Goal: Task Accomplishment & Management: Use online tool/utility

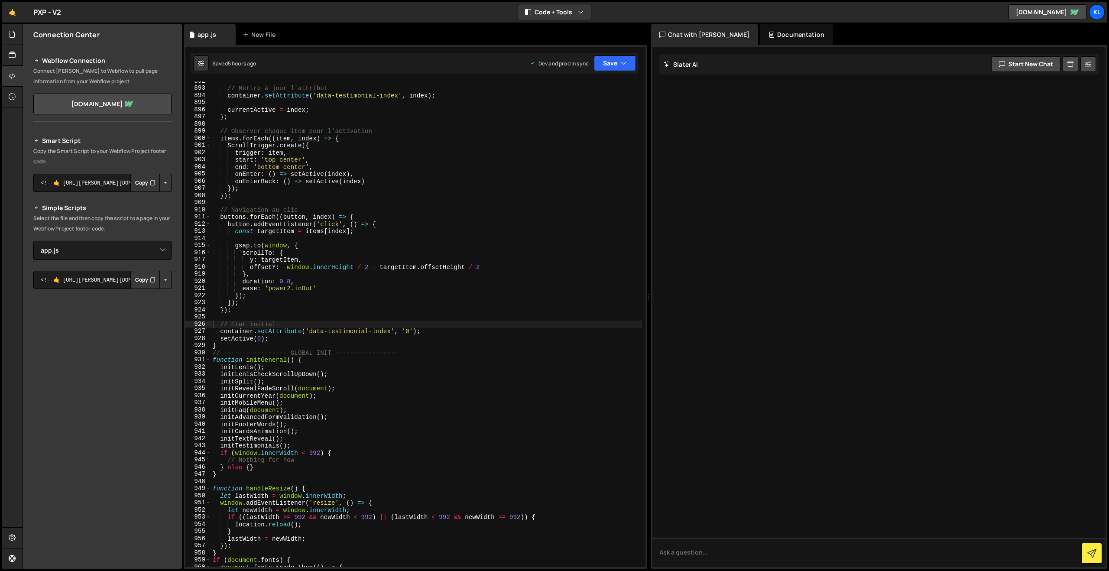
select select "45754"
click at [12, 13] on link "🤙" at bounding box center [12, 12] width 21 height 21
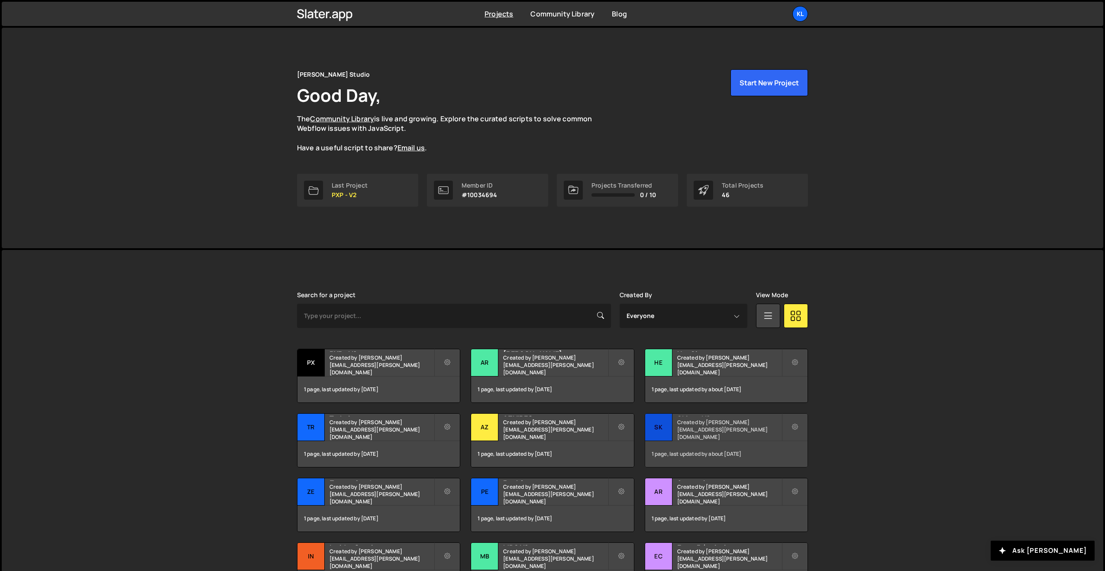
click at [701, 416] on h2 "Skiveo V2" at bounding box center [729, 415] width 104 height 3
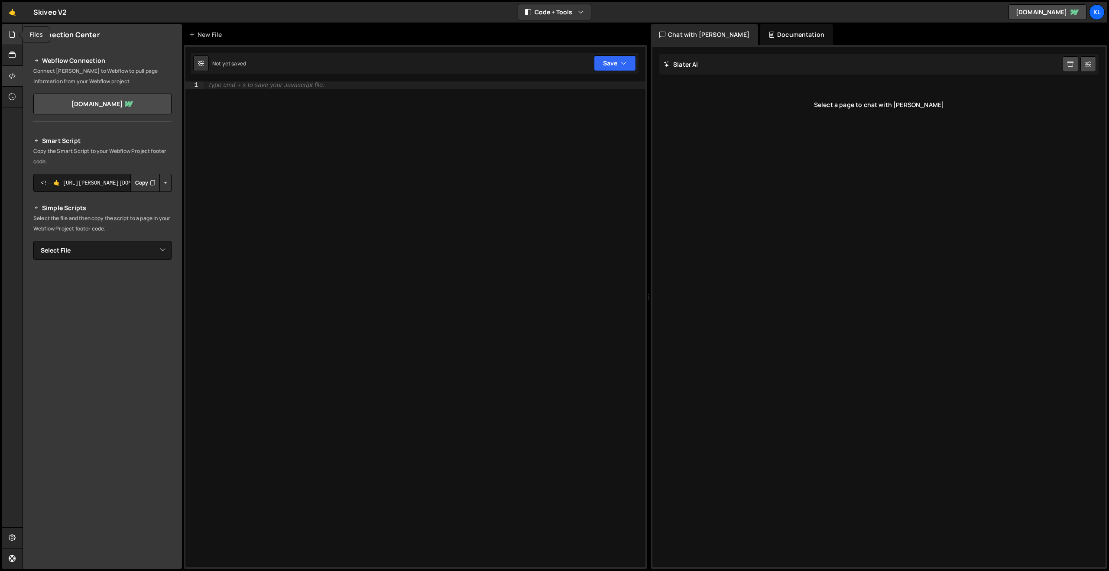
click at [8, 33] on div at bounding box center [12, 34] width 21 height 21
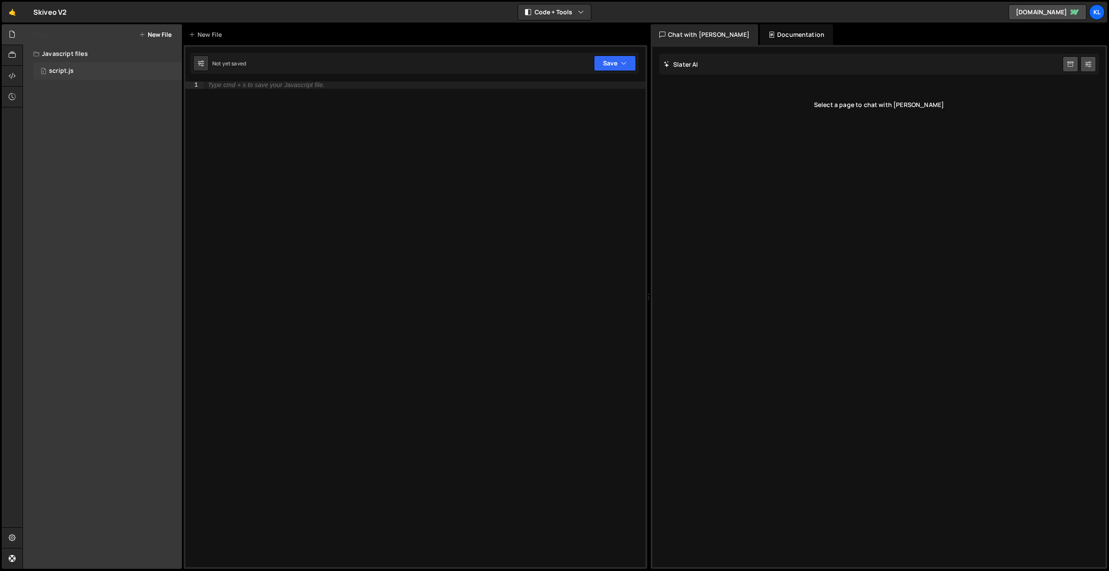
click at [78, 73] on div "1 script.js 0" at bounding box center [107, 70] width 149 height 17
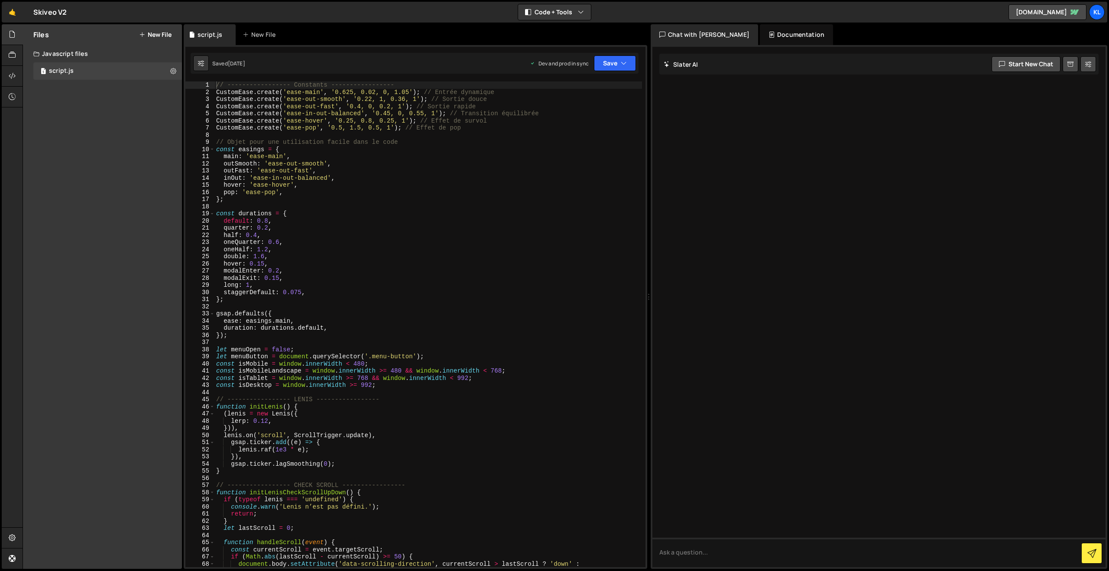
click at [366, 181] on div "// ----------------- Constants ----------------- CustomEase . create ( 'ease-ma…" at bounding box center [427, 331] width 427 height 500
type textarea "}"
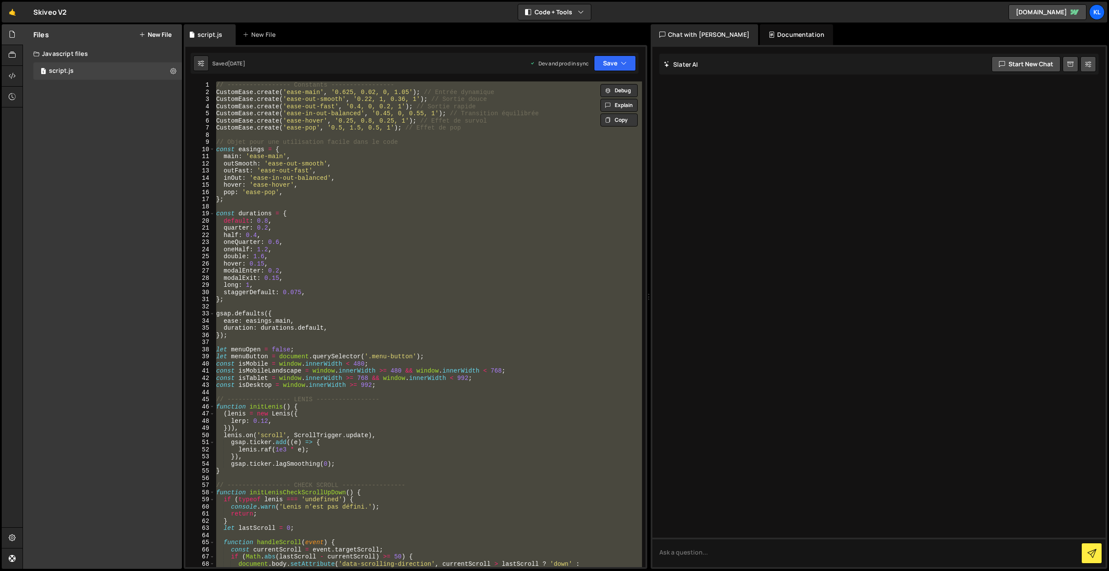
paste textarea
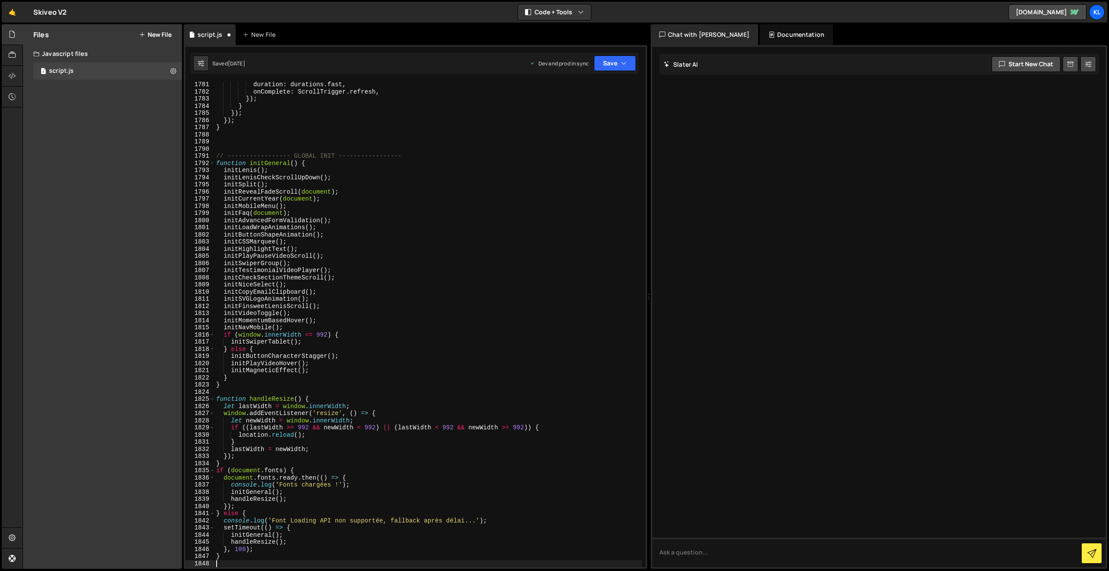
scroll to position [12748, 0]
click at [607, 68] on button "Save" at bounding box center [615, 63] width 42 height 16
click at [576, 116] on div "Save to Production S" at bounding box center [585, 112] width 90 height 9
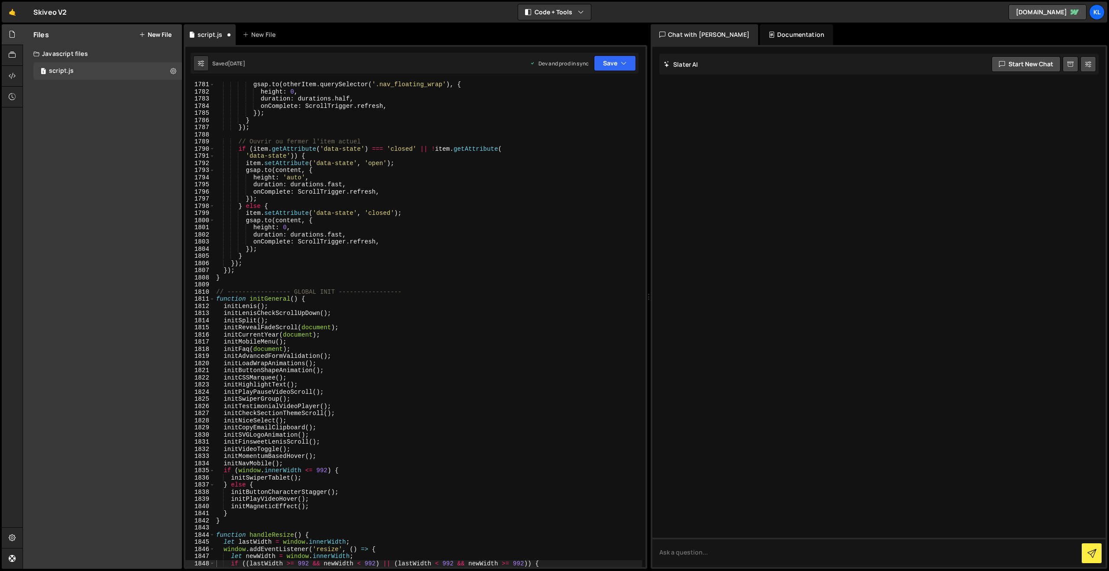
scroll to position [12720, 0]
drag, startPoint x: 291, startPoint y: 154, endPoint x: 302, endPoint y: 148, distance: 12.0
click at [291, 154] on div "gsap . to ( otherItem . querySelector ( '.nav_floating_wrap' ) , { height : 0 ,…" at bounding box center [427, 331] width 427 height 500
type textarea "}"
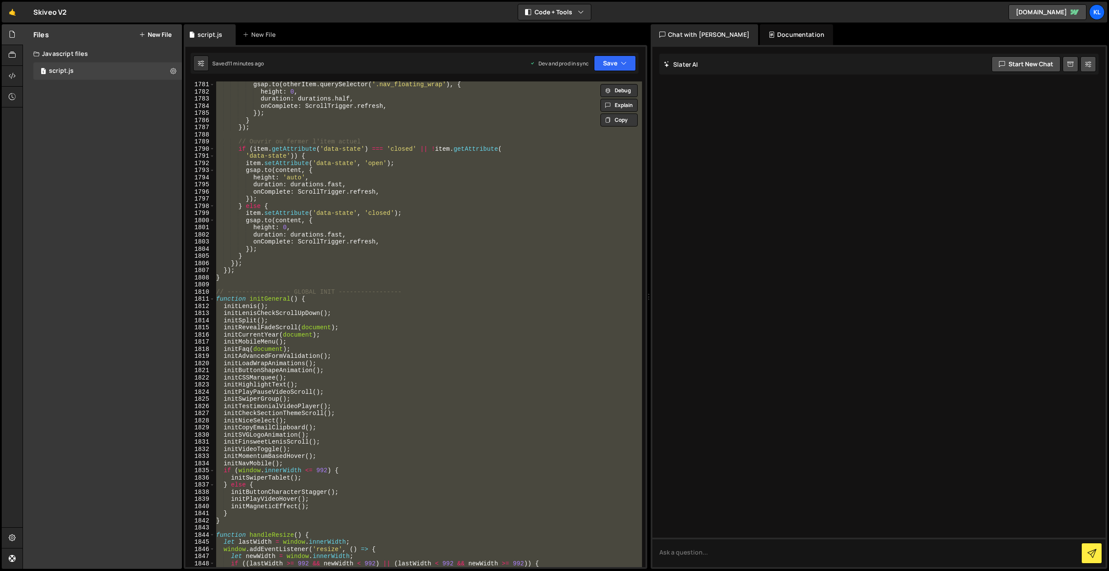
paste textarea
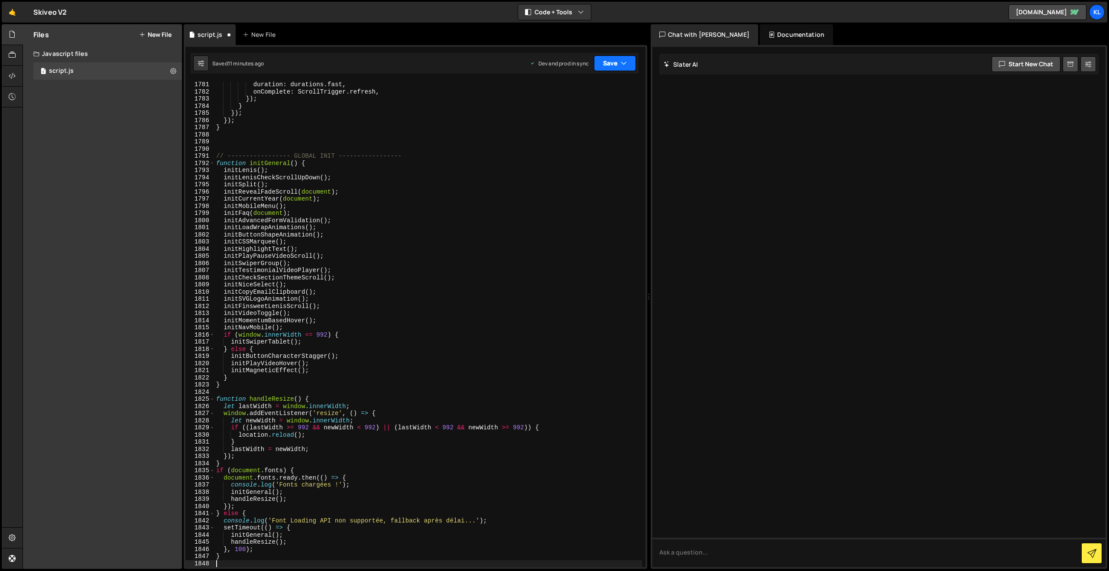
click at [601, 60] on button "Save" at bounding box center [615, 63] width 42 height 16
click at [583, 117] on div "Saved 11 minutes ago" at bounding box center [585, 122] width 90 height 10
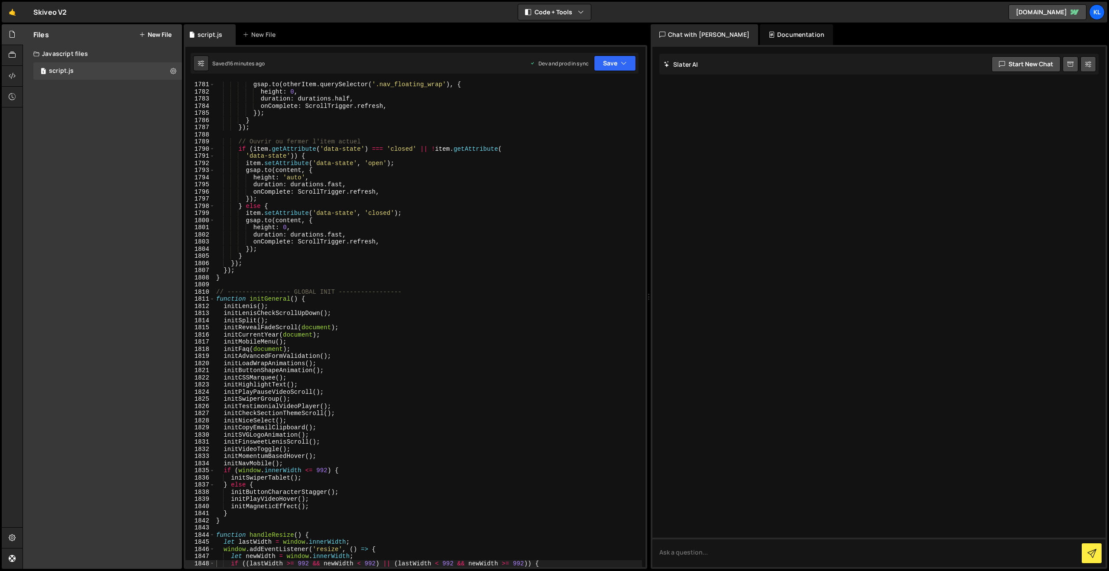
click at [447, 169] on div "gsap . to ( otherItem . querySelector ( '.nav_floating_wrap' ) , { height : 0 ,…" at bounding box center [427, 331] width 427 height 500
type textarea "}"
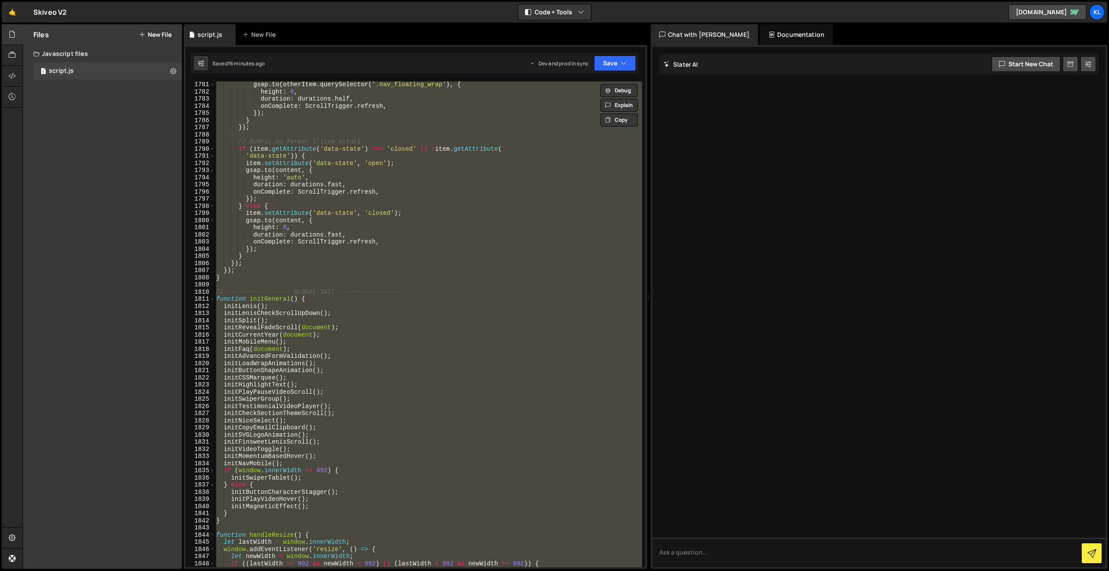
paste textarea
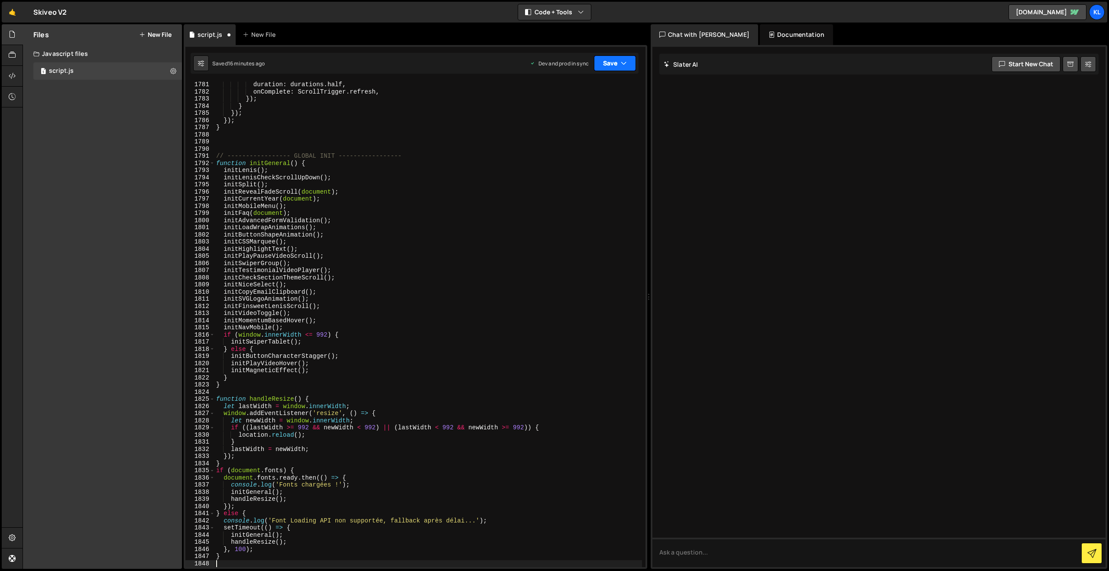
click at [608, 65] on button "Save" at bounding box center [615, 63] width 42 height 16
click at [576, 111] on div "Save to Production S" at bounding box center [585, 112] width 90 height 9
